Goal: Task Accomplishment & Management: Use online tool/utility

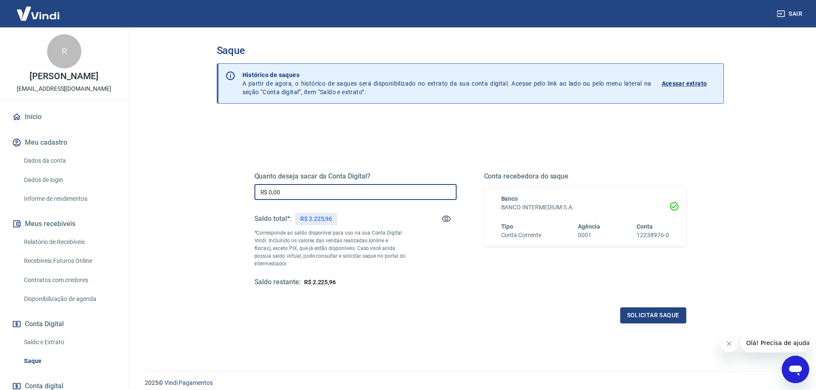
click at [297, 195] on input "R$ 0,00" at bounding box center [356, 192] width 202 height 16
click at [273, 195] on input "R$ 225,96" at bounding box center [356, 192] width 202 height 16
type input "R$ 2.225,96"
click at [656, 319] on button "Solicitar saque" at bounding box center [653, 316] width 66 height 16
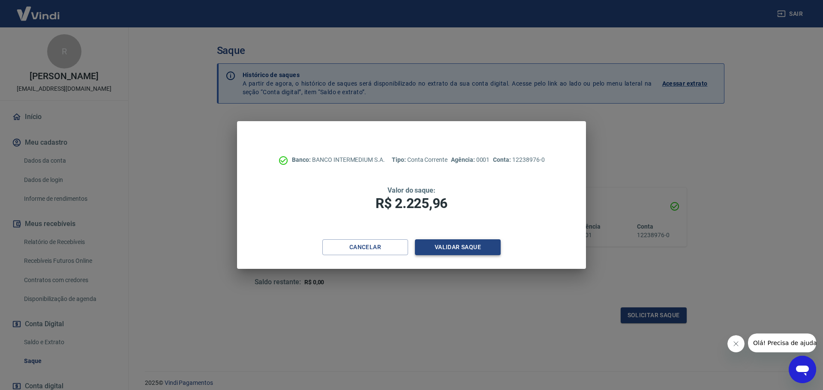
click at [457, 249] on button "Validar saque" at bounding box center [458, 248] width 86 height 16
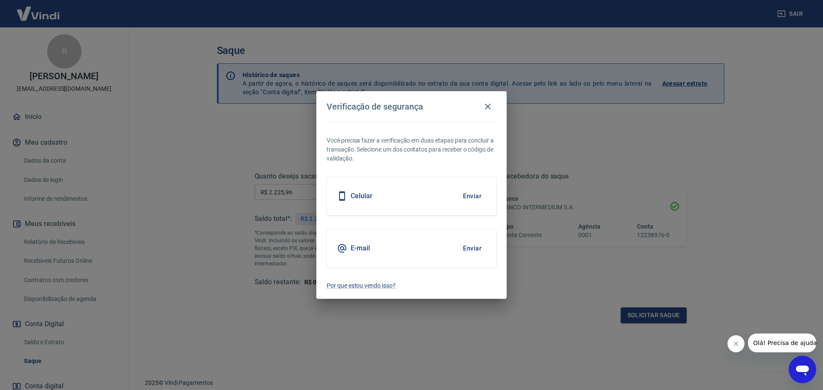
click at [478, 249] on button "Enviar" at bounding box center [472, 249] width 28 height 18
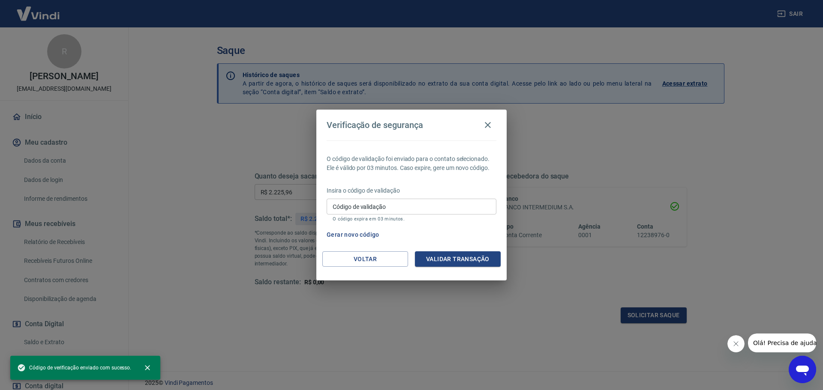
click at [351, 199] on input "Código de validação" at bounding box center [412, 207] width 170 height 16
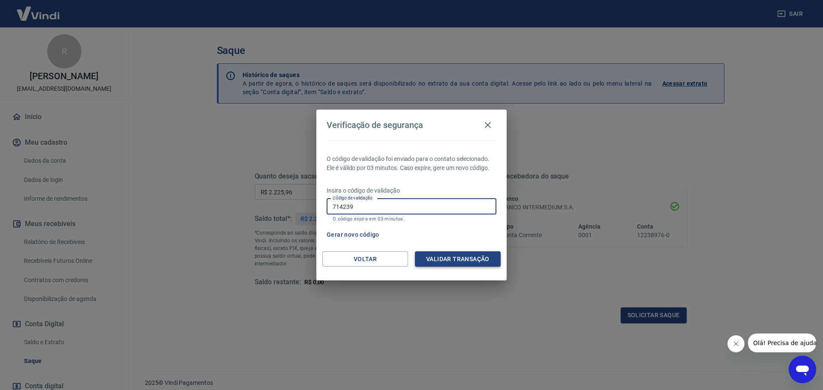
type input "714239"
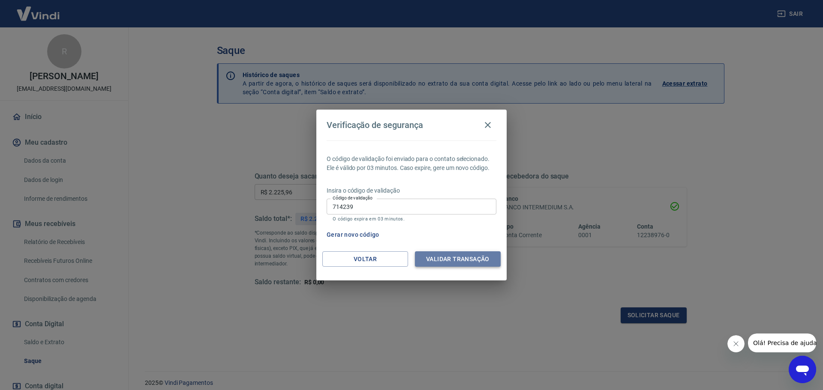
click at [428, 258] on button "Validar transação" at bounding box center [458, 260] width 86 height 16
